Goal: Task Accomplishment & Management: Manage account settings

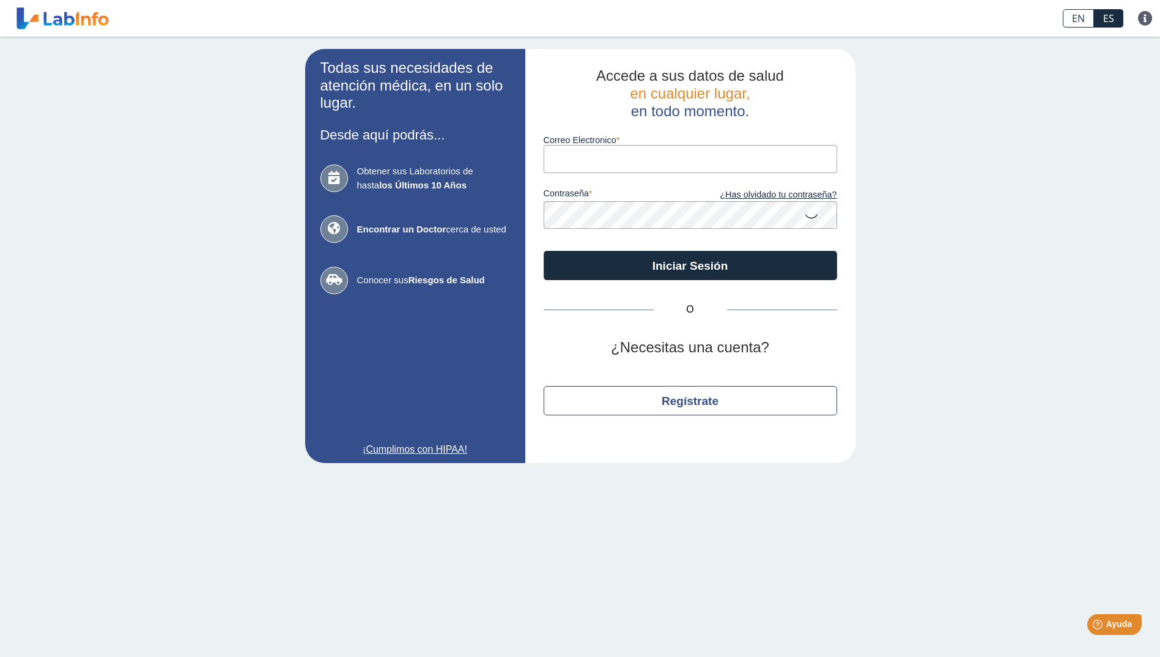
click at [792, 164] on input "Correo Electronico" at bounding box center [690, 159] width 293 height 28
type input "[EMAIL_ADDRESS][DOMAIN_NAME]"
click at [762, 251] on form "Correo Electronico [EMAIL_ADDRESS][DOMAIN_NAME] contraseña ¿Has olvidado tu con…" at bounding box center [690, 200] width 293 height 160
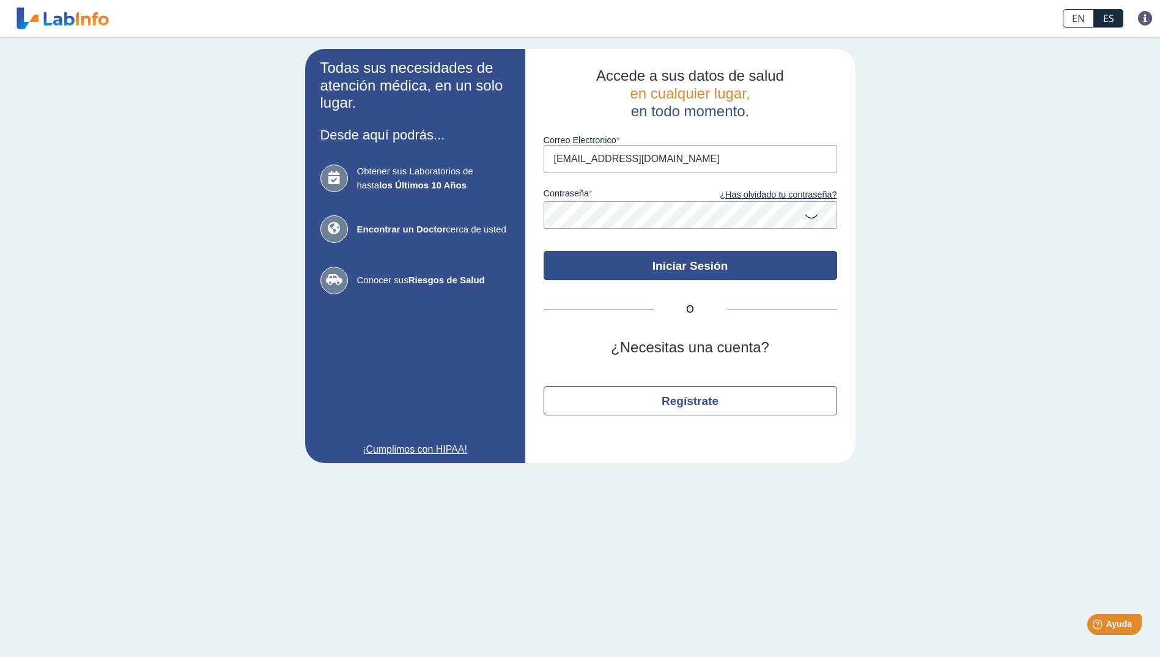
click at [762, 260] on button "Iniciar Sesión" at bounding box center [690, 265] width 293 height 29
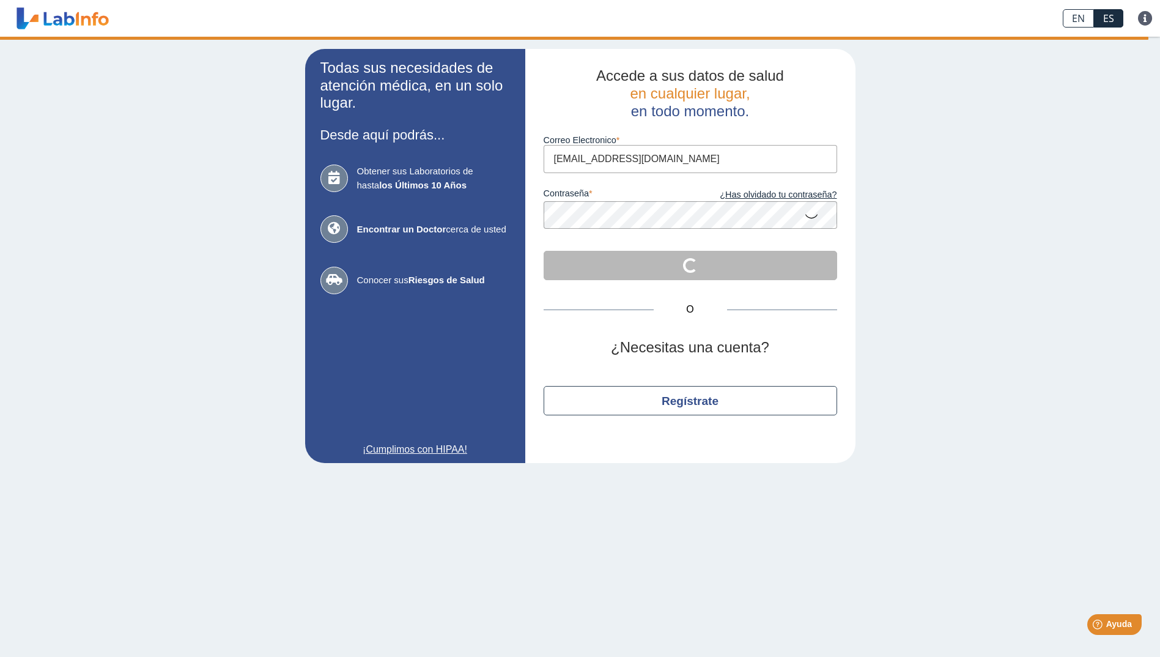
click at [924, 297] on div "Todas sus necesidades de atención médica, en un solo lugar. Desde aquí podrás..…" at bounding box center [580, 256] width 1160 height 438
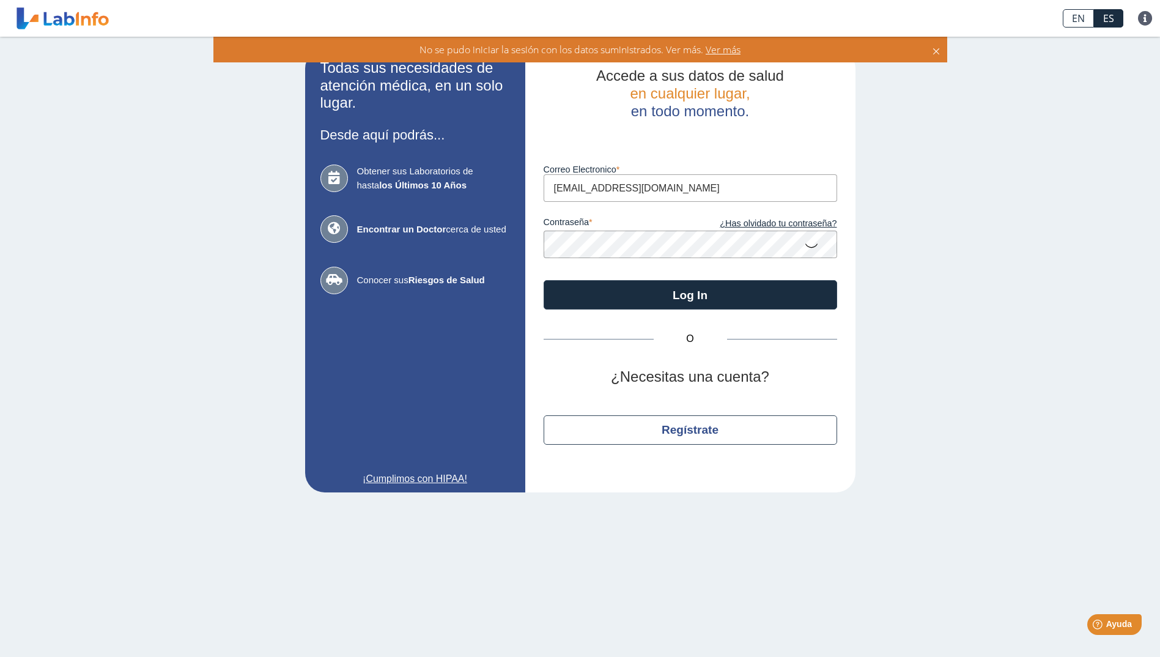
click at [811, 246] on icon at bounding box center [811, 245] width 15 height 24
click at [710, 298] on button "Log In" at bounding box center [690, 294] width 293 height 29
